Goal: Navigation & Orientation: Find specific page/section

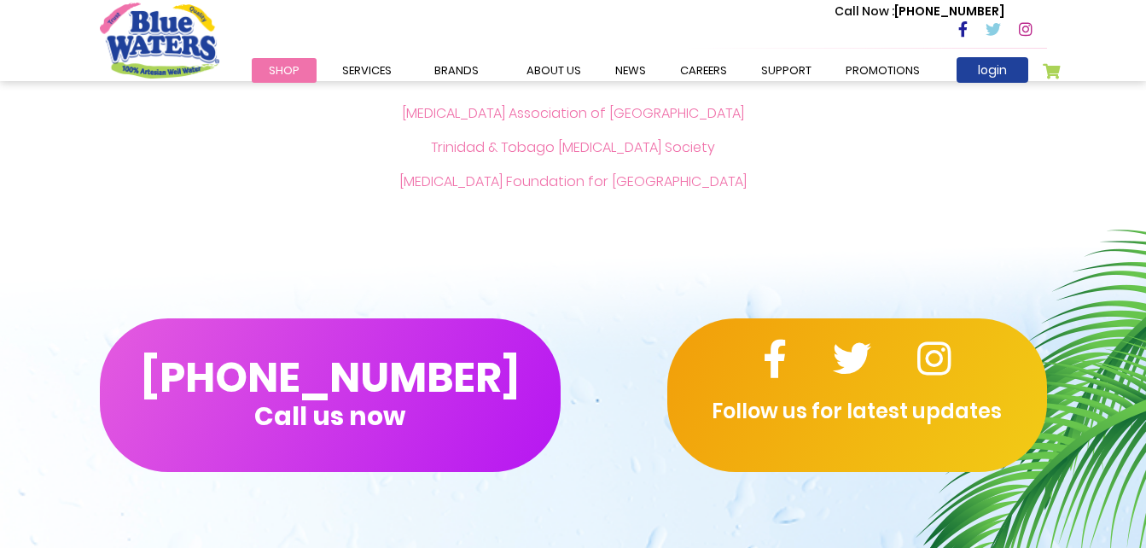
scroll to position [3896, 0]
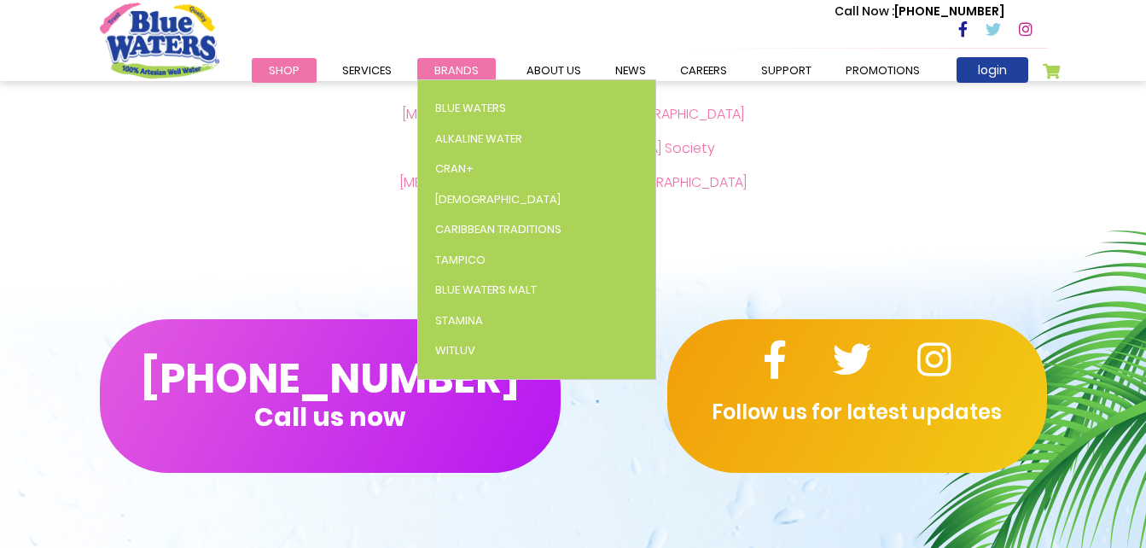
click at [464, 68] on span "Brands" at bounding box center [456, 70] width 44 height 16
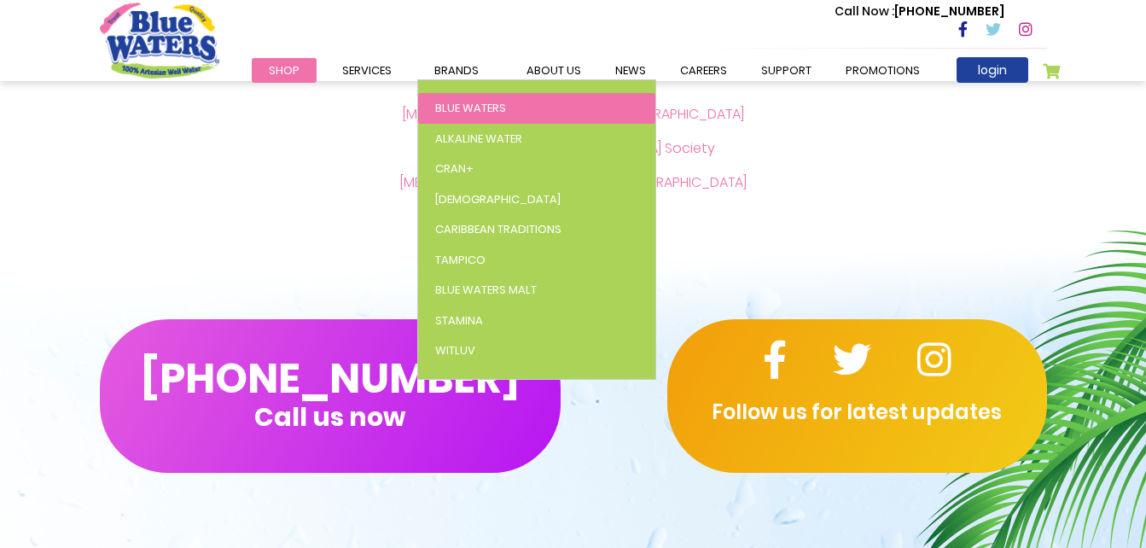
click at [472, 103] on span "Blue Waters" at bounding box center [470, 108] width 71 height 16
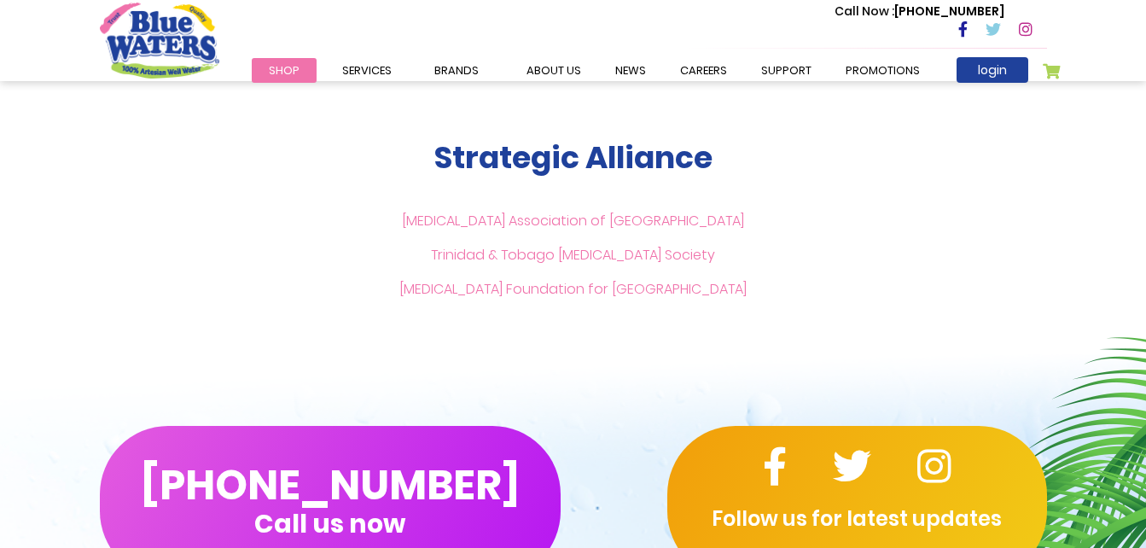
scroll to position [3790, 0]
